Goal: Information Seeking & Learning: Learn about a topic

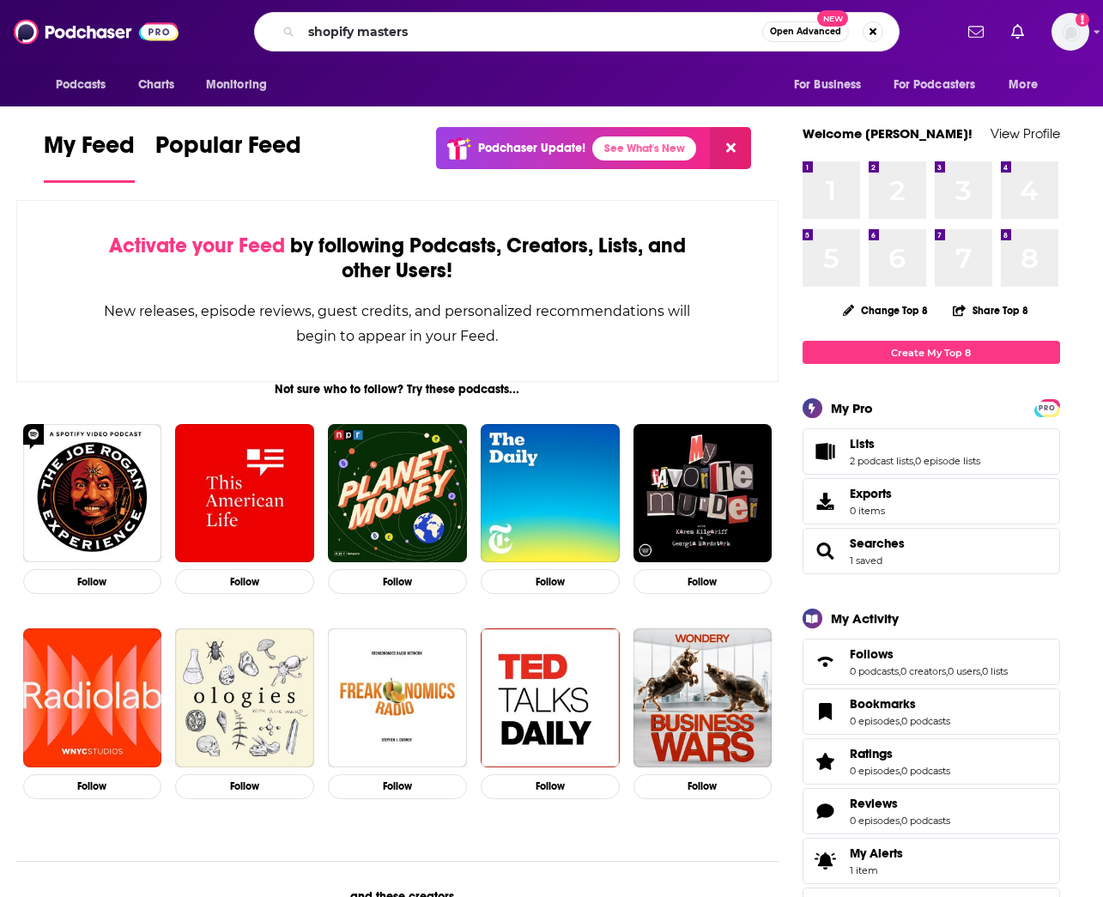
type input "shopify masters"
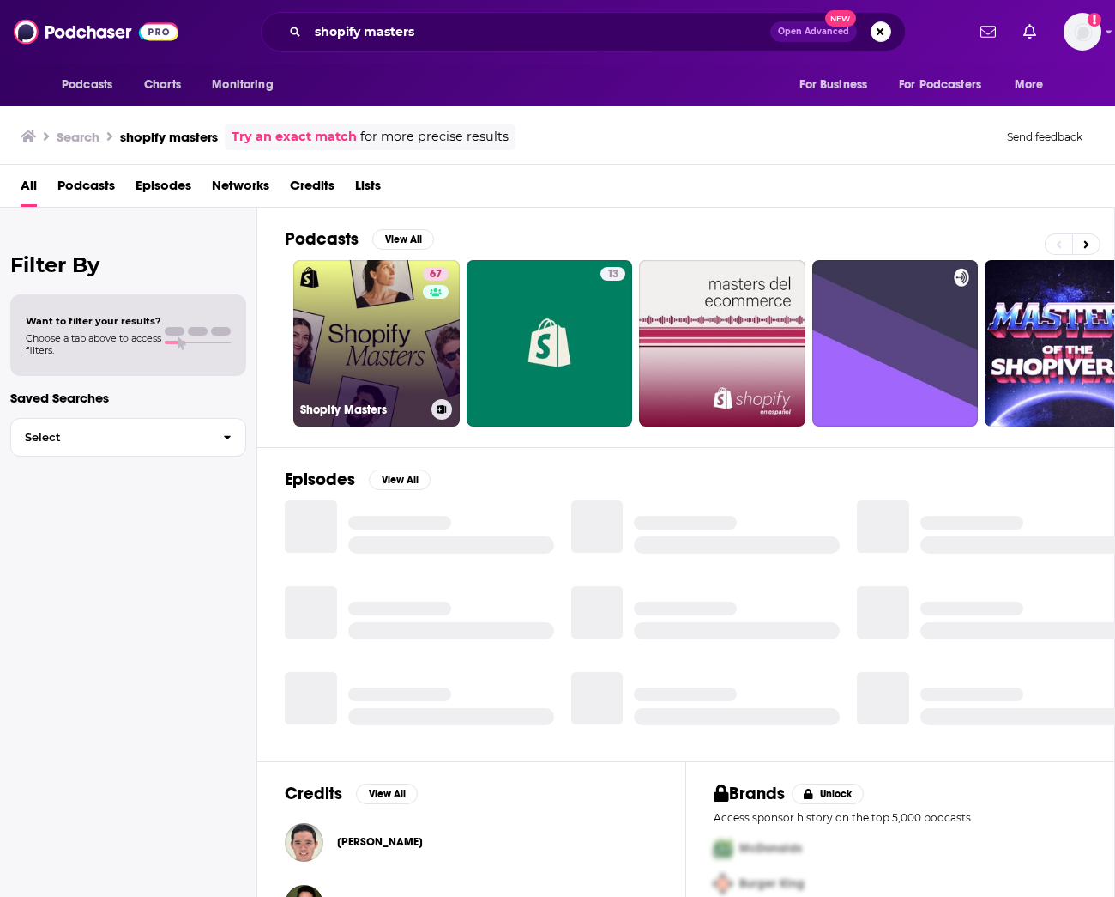
click at [376, 323] on link "67 Shopify Masters" at bounding box center [376, 343] width 166 height 166
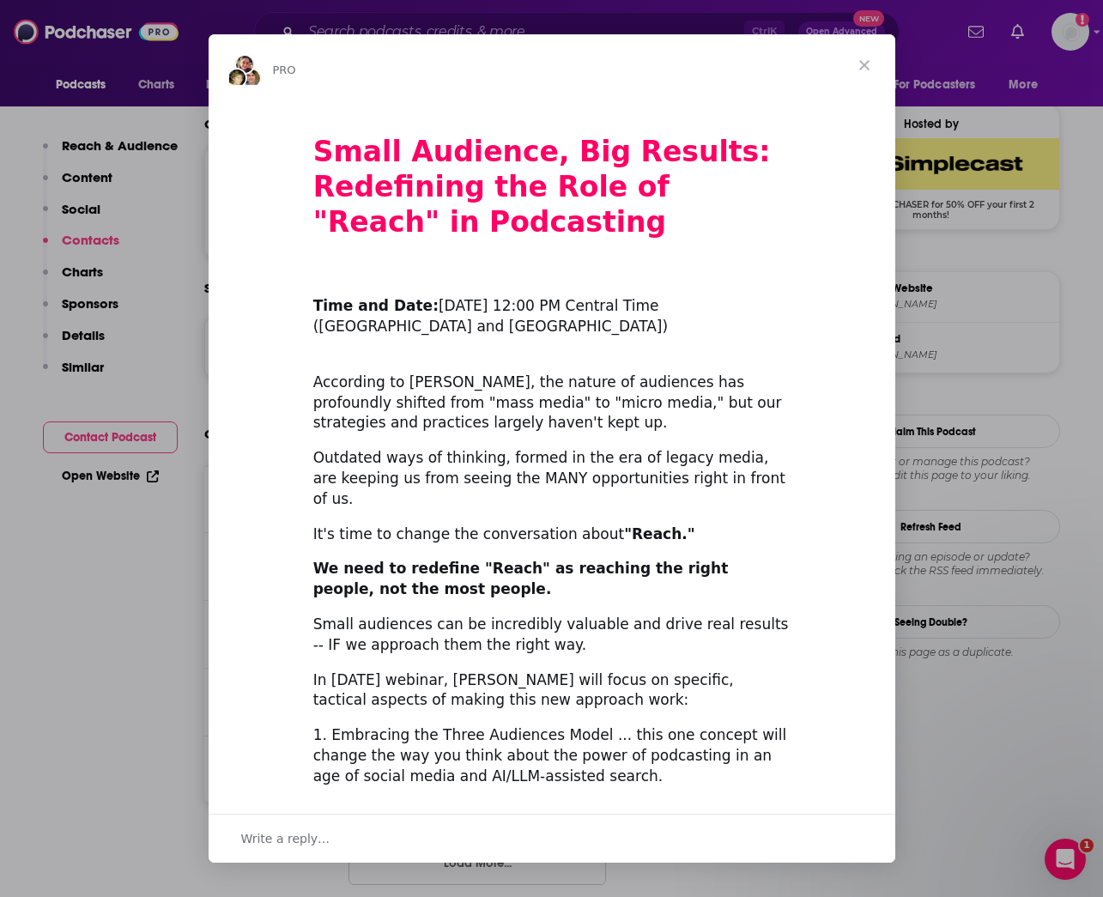
click at [867, 57] on span "Close" at bounding box center [864, 65] width 62 height 62
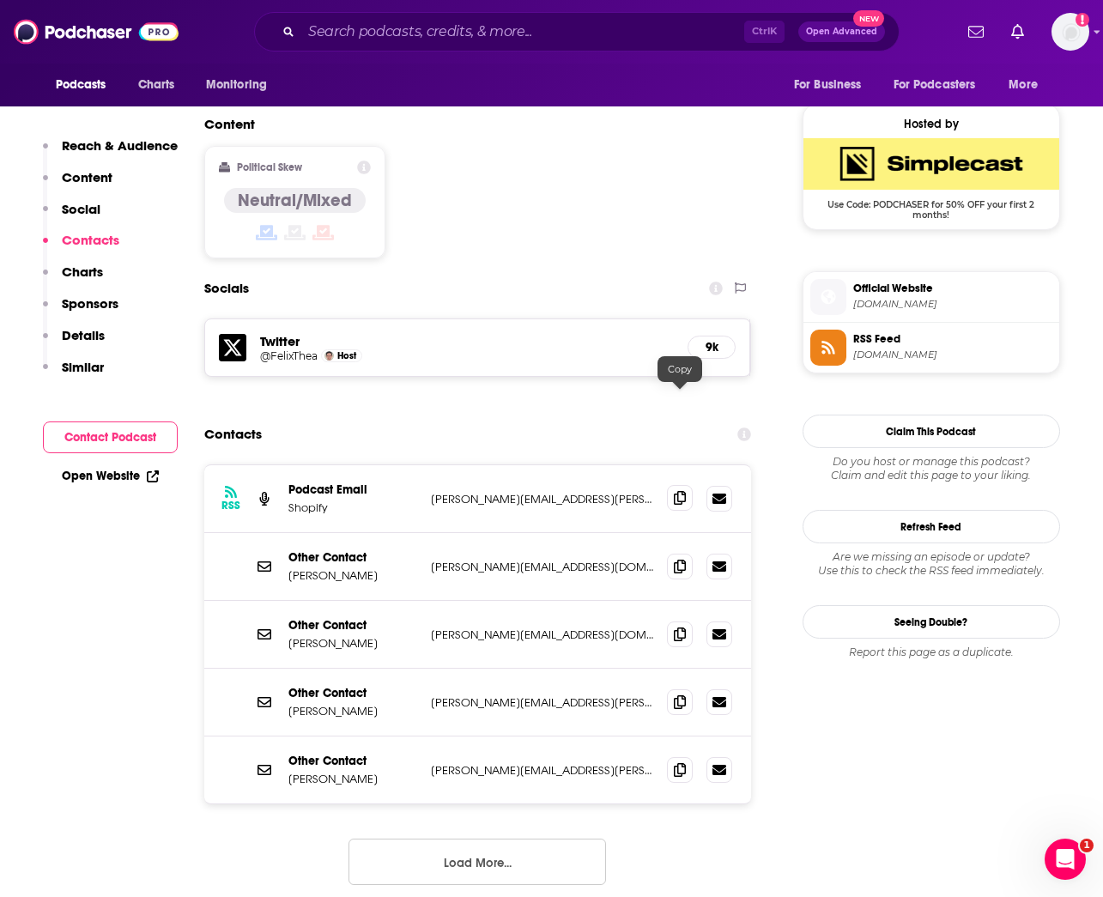
click at [682, 491] on icon at bounding box center [680, 498] width 12 height 14
click at [683, 559] on icon at bounding box center [680, 566] width 12 height 14
click at [686, 620] on span at bounding box center [680, 633] width 26 height 26
click at [674, 694] on icon at bounding box center [680, 701] width 12 height 14
click at [675, 762] on icon at bounding box center [680, 769] width 12 height 14
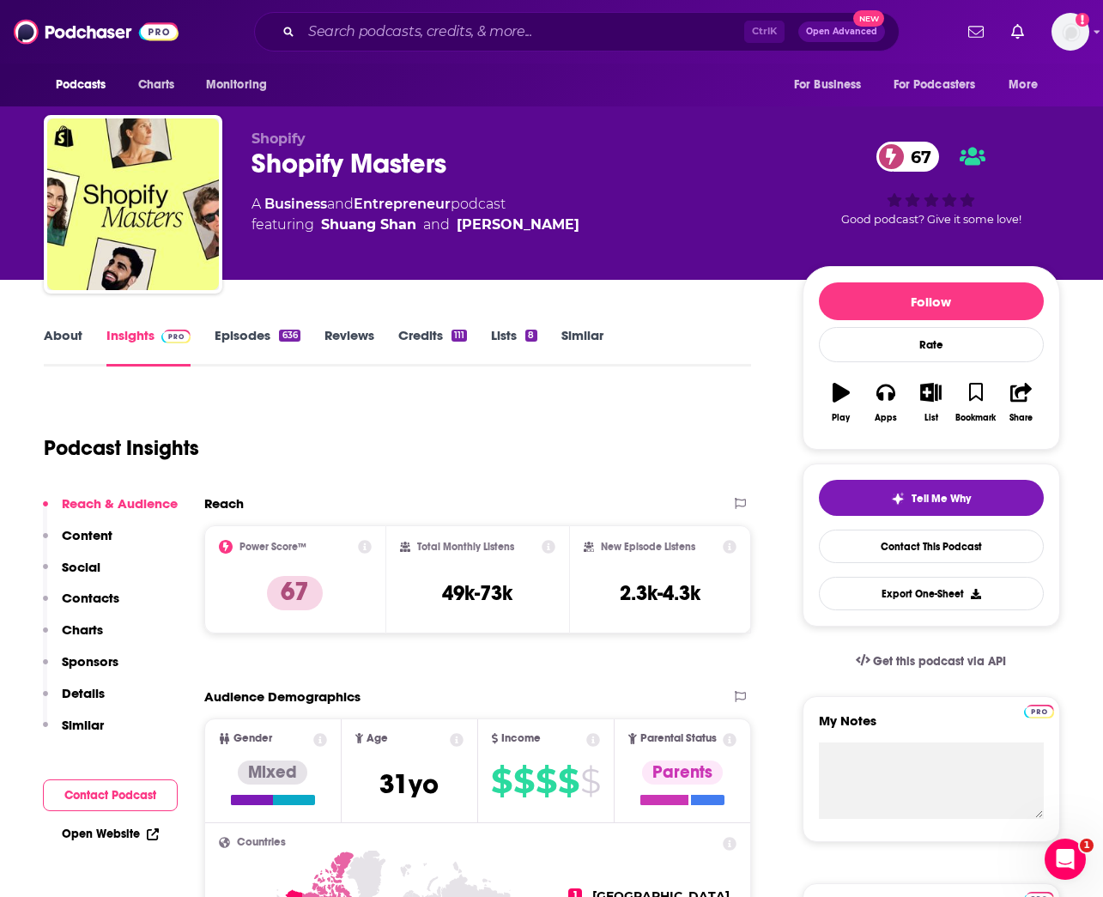
click at [429, 344] on link "Credits 111" at bounding box center [432, 346] width 69 height 39
